Goal: Task Accomplishment & Management: Use online tool/utility

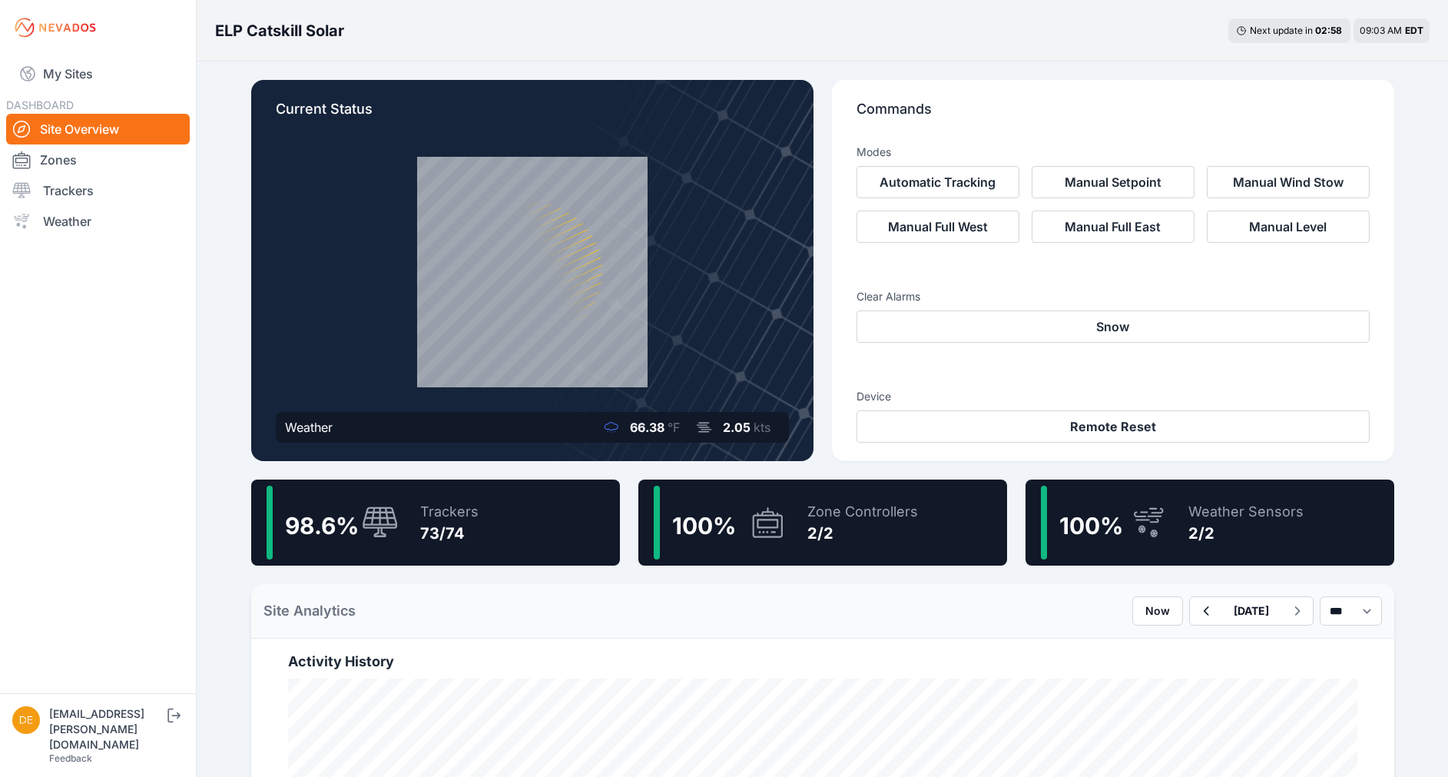
click at [500, 534] on div "98.6 % Trackers 73/74" at bounding box center [435, 522] width 369 height 86
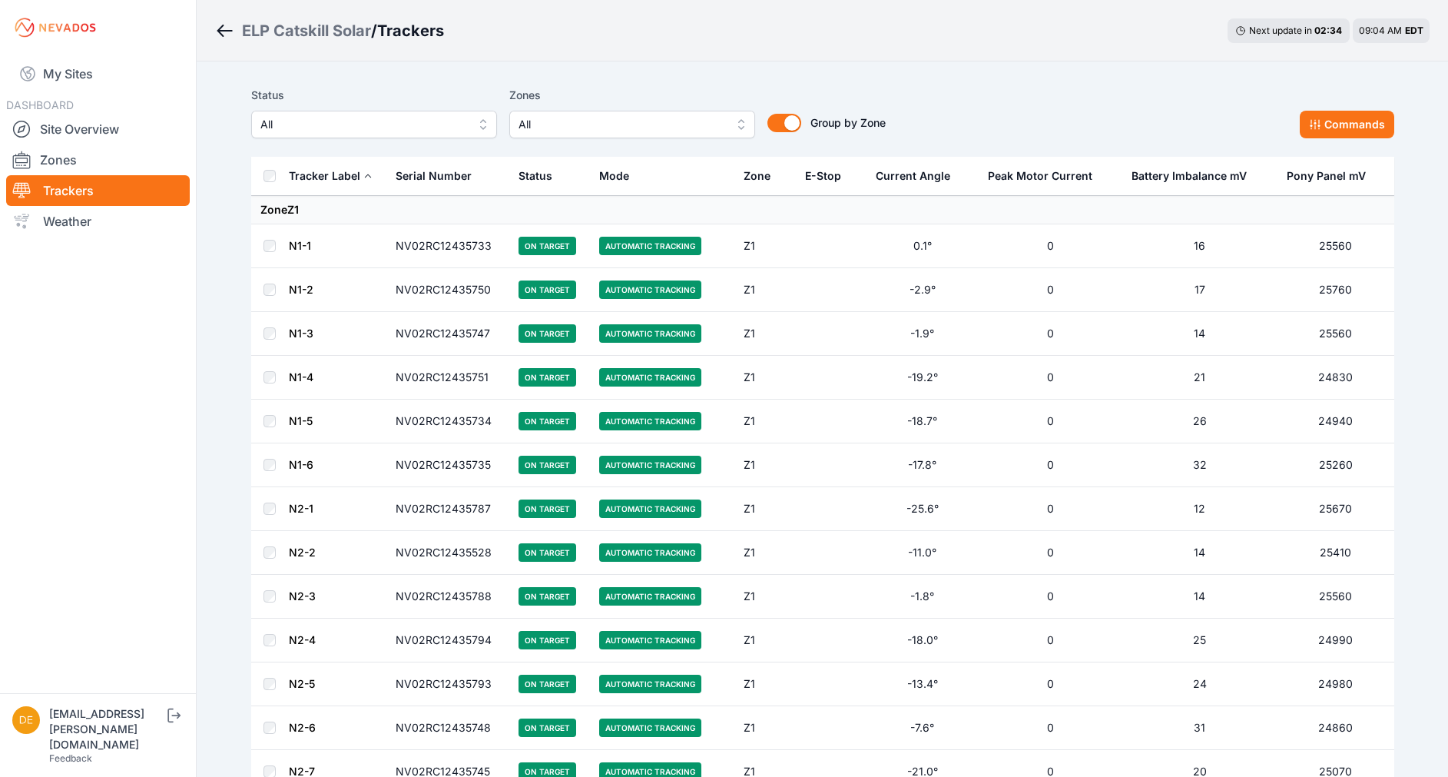
click at [343, 125] on span "All" at bounding box center [363, 124] width 206 height 18
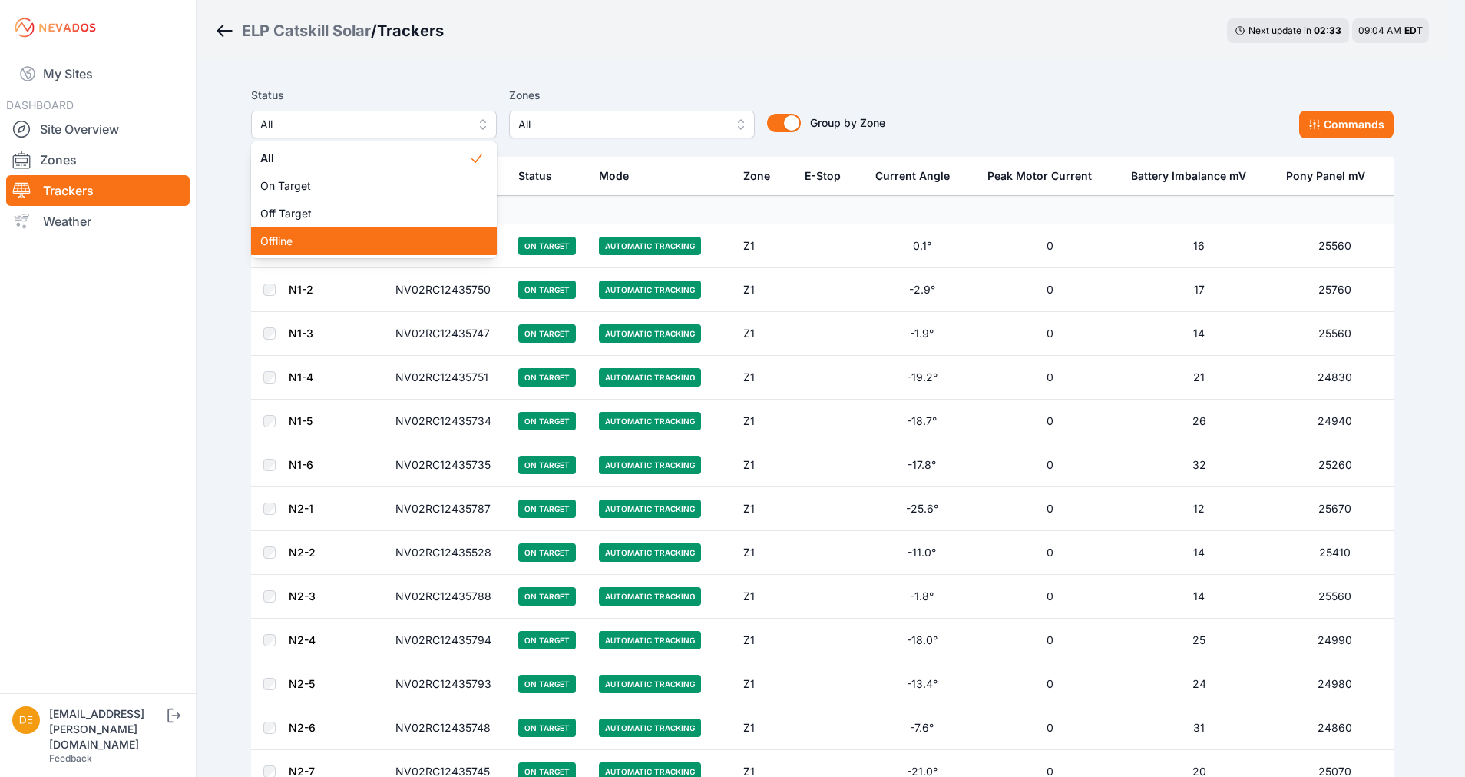
click at [288, 247] on span "Offline" at bounding box center [364, 240] width 209 height 15
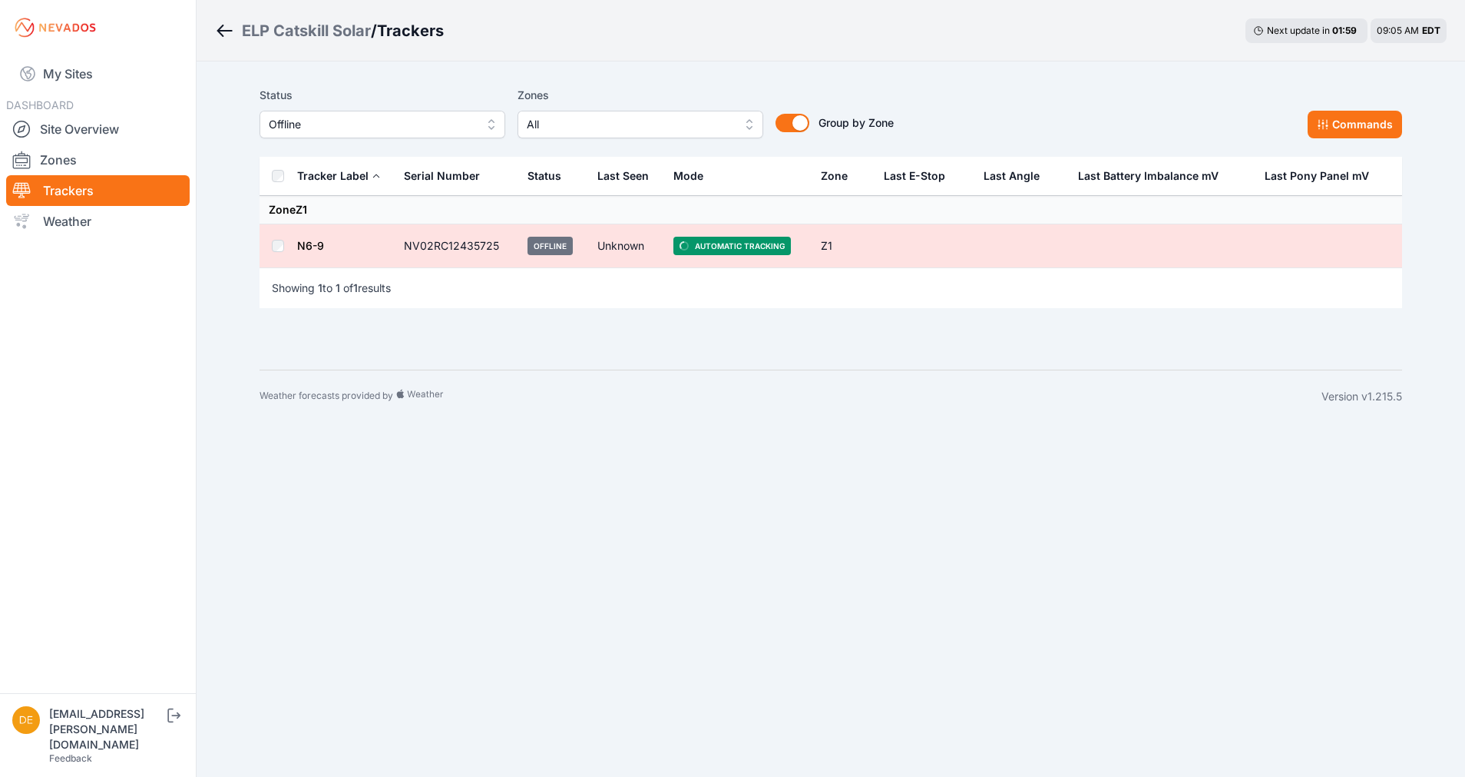
click at [300, 131] on span "Offline" at bounding box center [372, 124] width 206 height 18
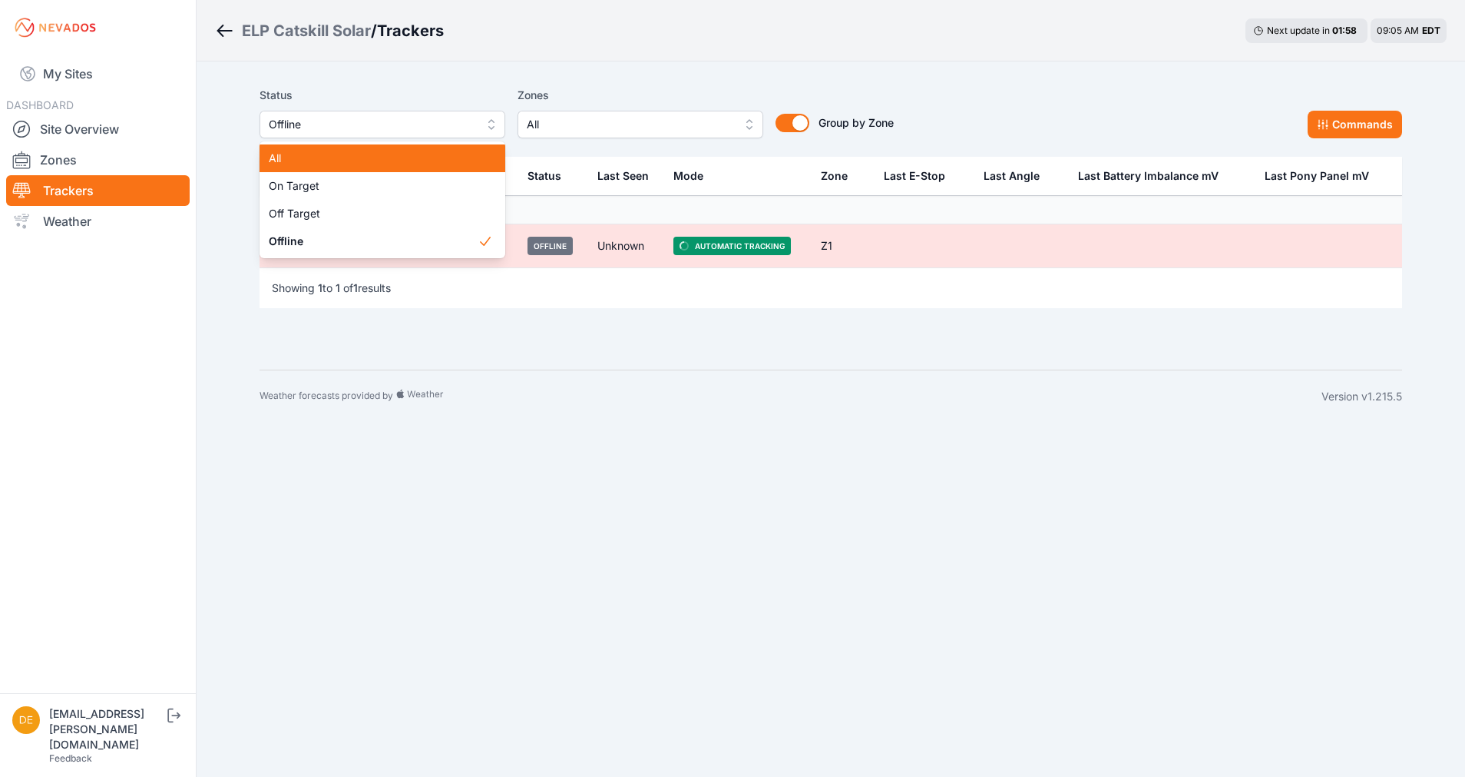
click at [296, 151] on span "All" at bounding box center [373, 158] width 209 height 15
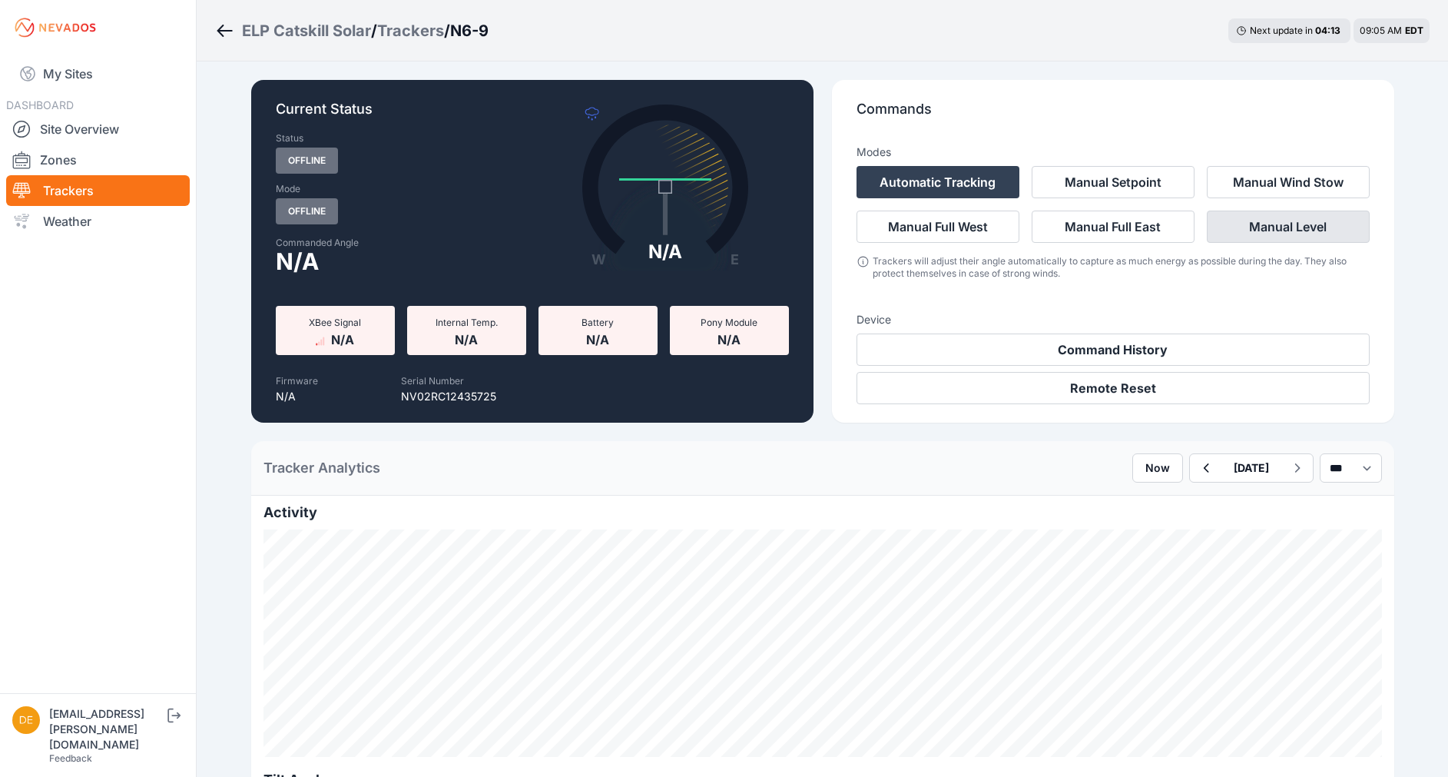
click at [1288, 222] on button "Manual Level" at bounding box center [1288, 226] width 163 height 32
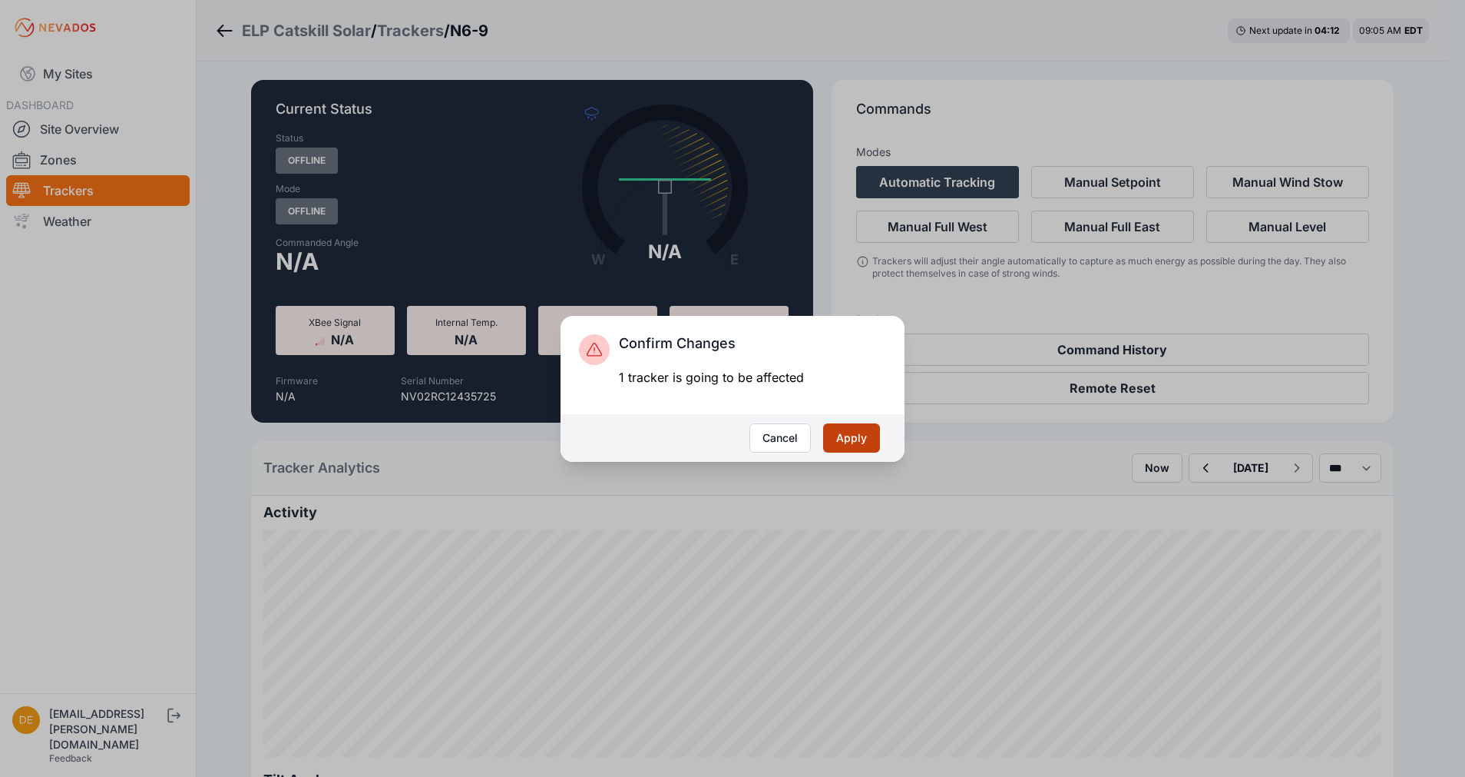
click at [863, 435] on button "Apply" at bounding box center [851, 437] width 57 height 29
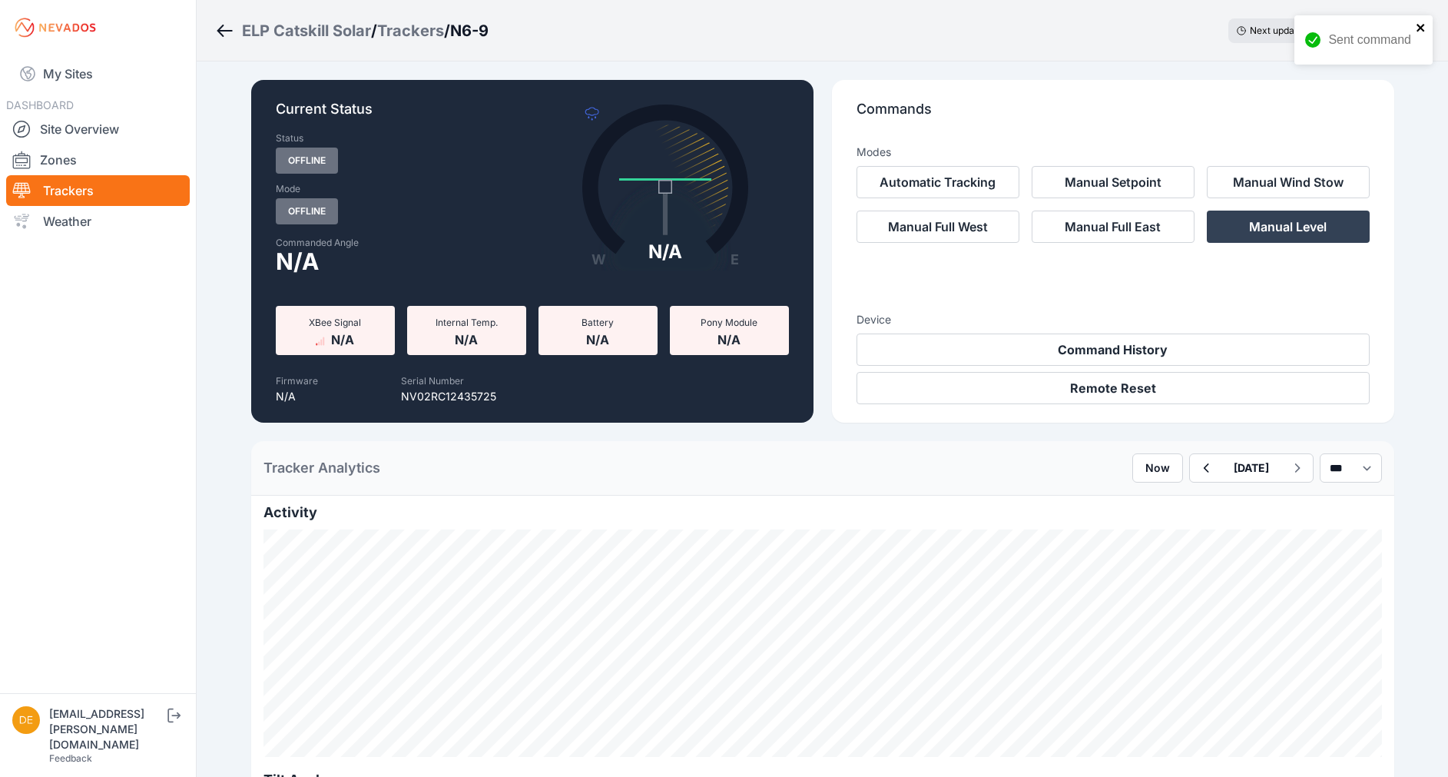
click at [1421, 22] on icon "close" at bounding box center [1421, 28] width 11 height 12
click at [84, 125] on link "Site Overview" at bounding box center [98, 129] width 184 height 31
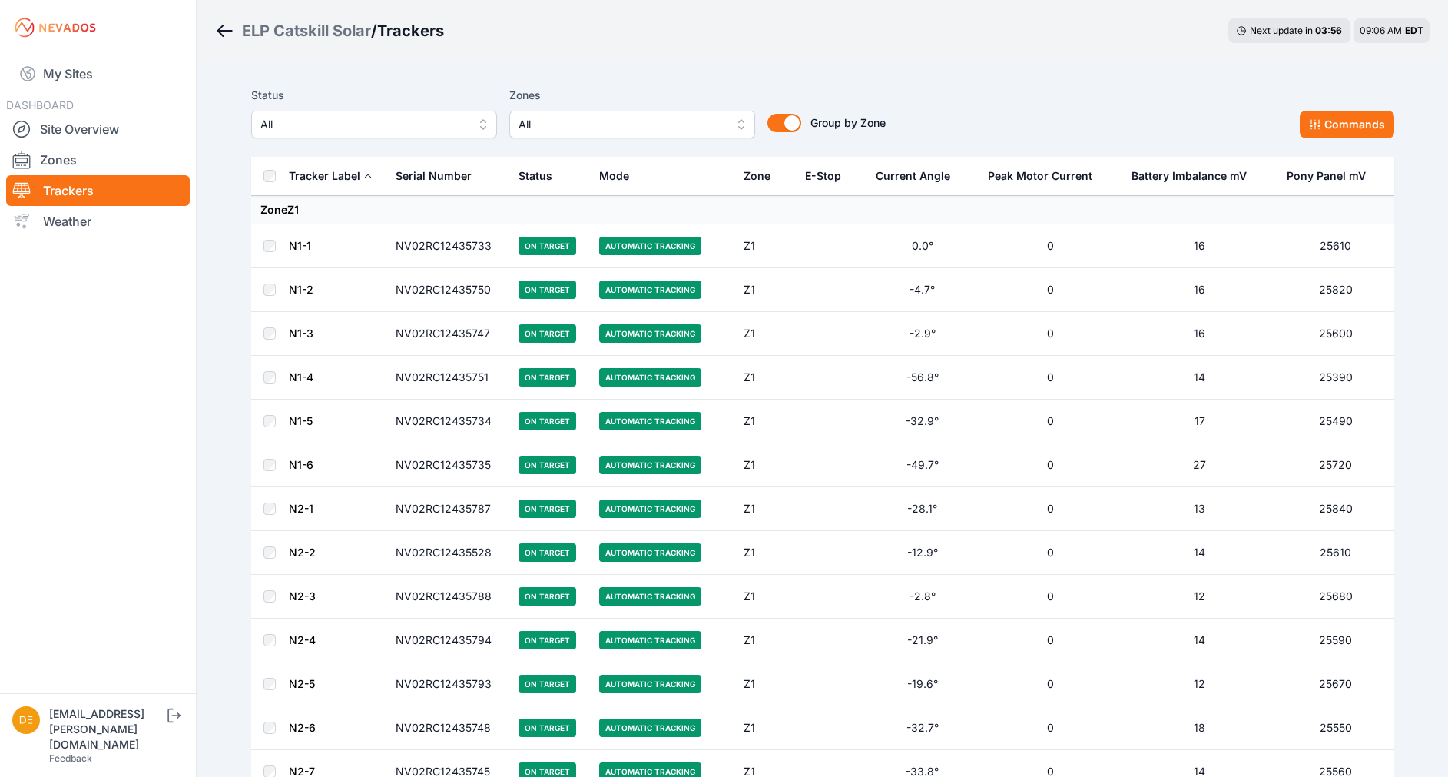
click at [462, 124] on span "All" at bounding box center [363, 124] width 206 height 18
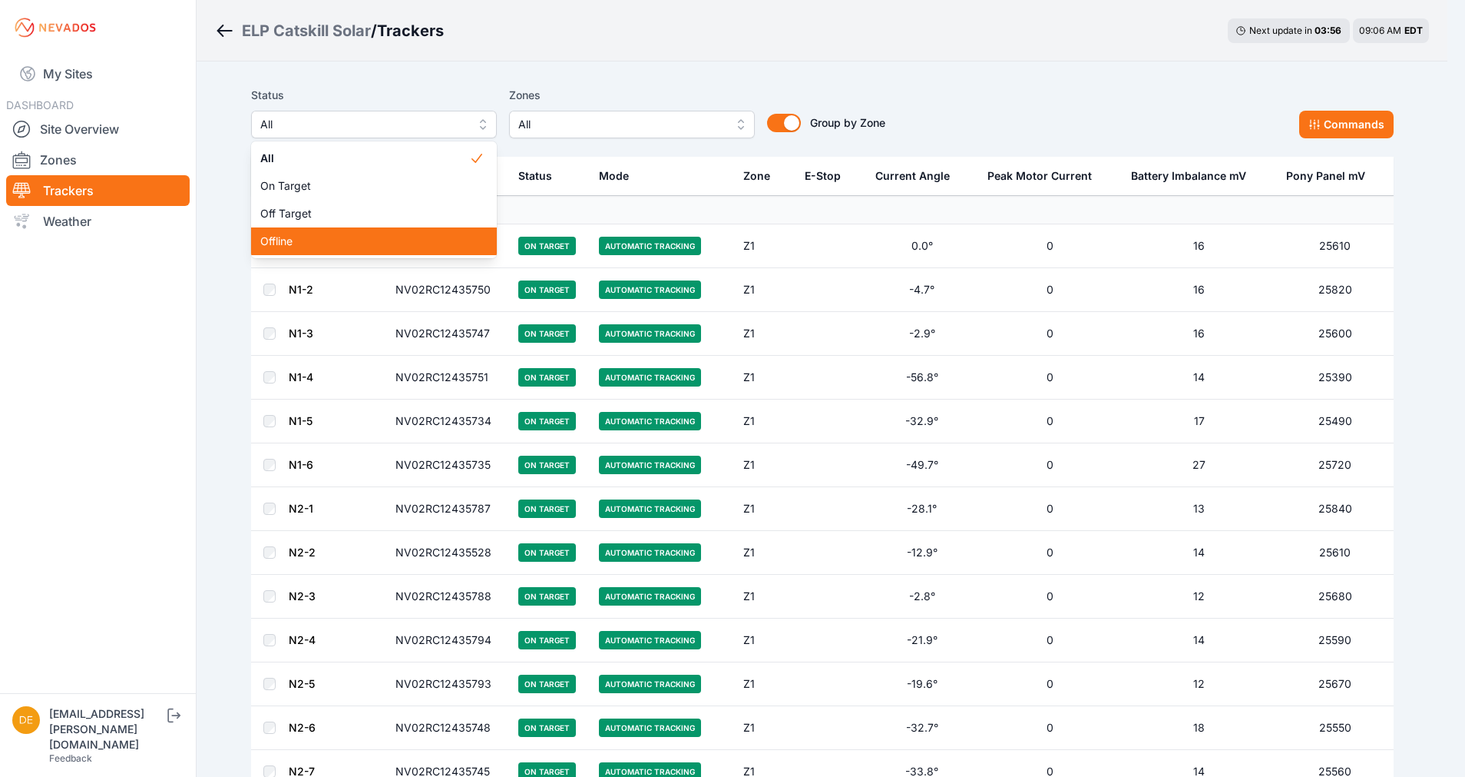
click at [348, 232] on div "Offline" at bounding box center [374, 241] width 246 height 28
